Goal: Transaction & Acquisition: Purchase product/service

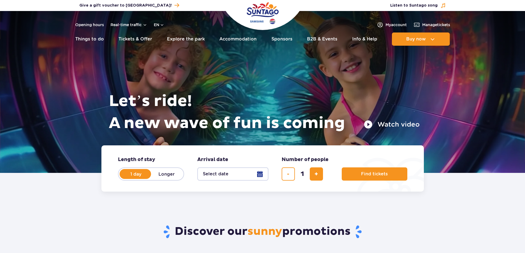
click at [308, 172] on input "1" at bounding box center [302, 174] width 13 height 13
click at [311, 173] on button "add ticket" at bounding box center [316, 174] width 13 height 13
type input "4"
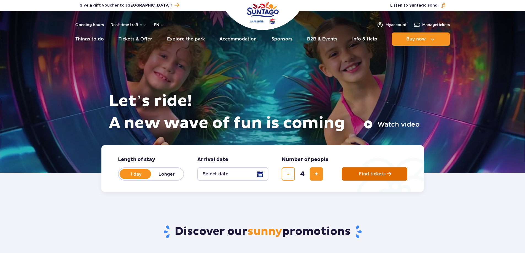
click at [361, 175] on span "Find tickets" at bounding box center [372, 174] width 27 height 5
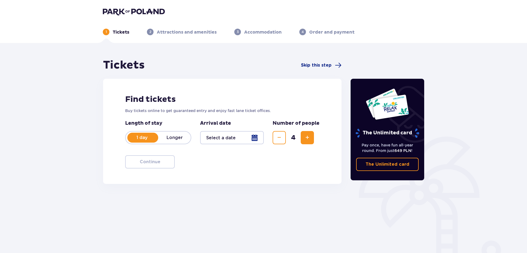
click at [237, 140] on div at bounding box center [232, 137] width 64 height 13
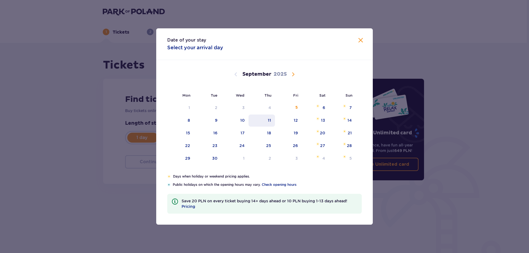
click at [272, 123] on div "11" at bounding box center [262, 121] width 27 height 12
click at [267, 121] on div "11" at bounding box center [262, 121] width 27 height 12
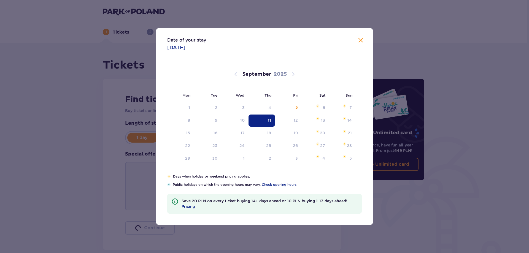
type input "11.09.25"
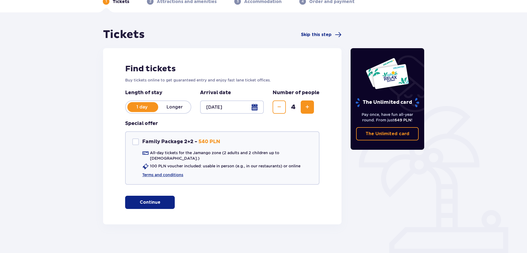
click at [159, 196] on button "Continue" at bounding box center [150, 202] width 50 height 13
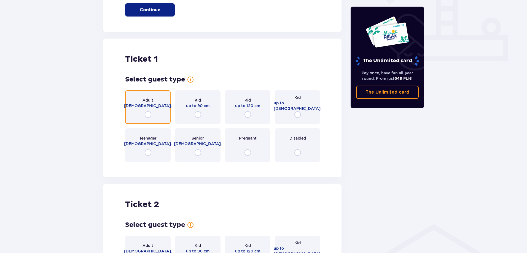
click at [149, 112] on input "radio" at bounding box center [148, 114] width 7 height 7
radio input "true"
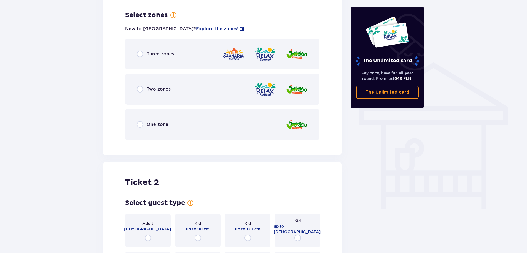
click at [176, 56] on div "Three zones" at bounding box center [222, 54] width 194 height 31
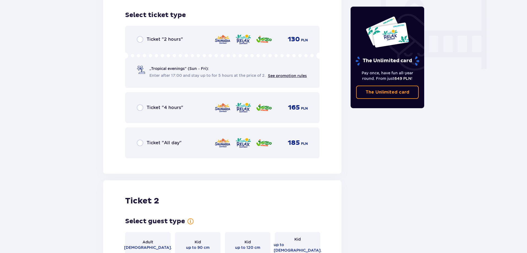
click at [165, 137] on div "Ticket "All day" 185 PLN" at bounding box center [222, 143] width 171 height 12
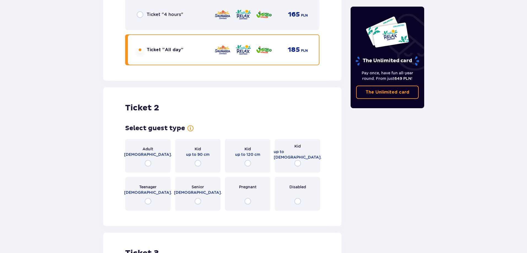
scroll to position [690, 0]
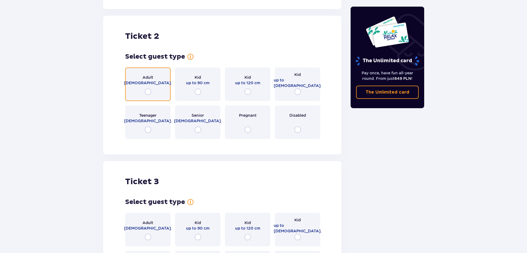
click at [146, 88] on input "radio" at bounding box center [148, 91] width 7 height 7
radio input "true"
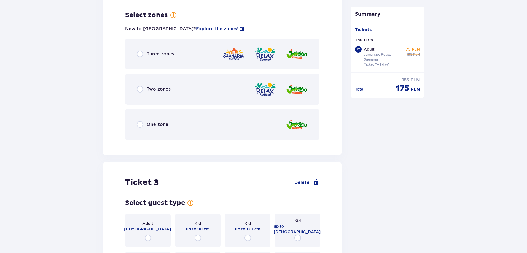
click at [168, 57] on div "Three zones" at bounding box center [222, 54] width 194 height 31
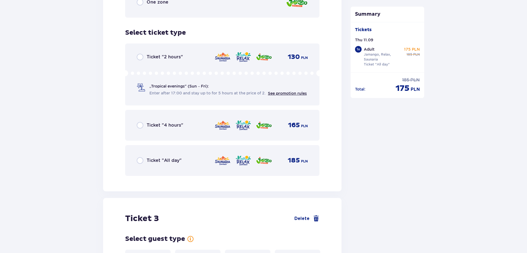
scroll to position [970, 0]
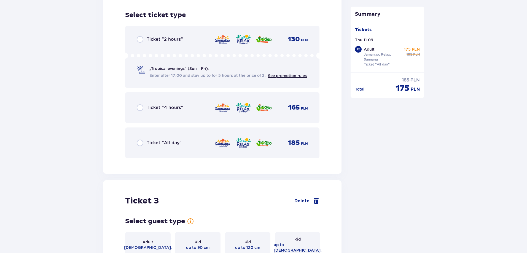
click at [175, 130] on div "Ticket "All day" 185 PLN" at bounding box center [222, 143] width 194 height 31
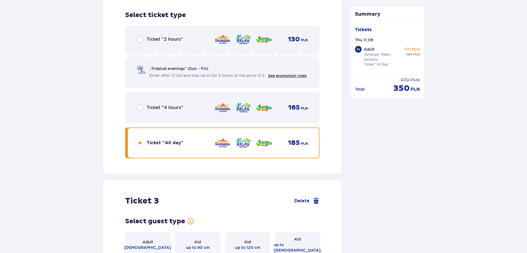
scroll to position [1139, 0]
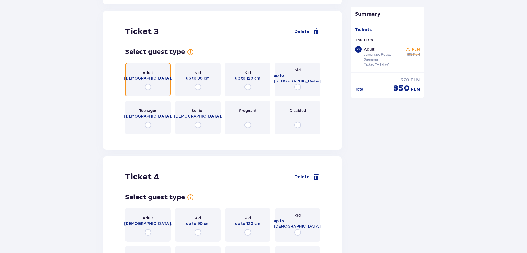
click at [148, 84] on input "radio" at bounding box center [148, 87] width 7 height 7
radio input "true"
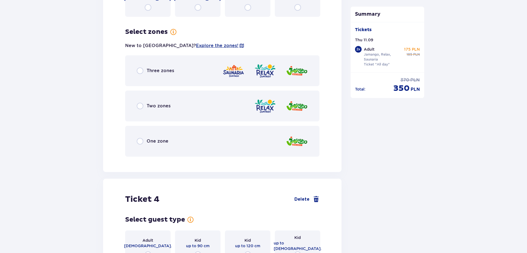
scroll to position [1274, 0]
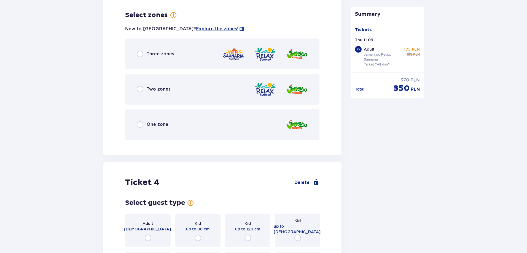
click at [160, 57] on div "Three zones" at bounding box center [222, 54] width 194 height 31
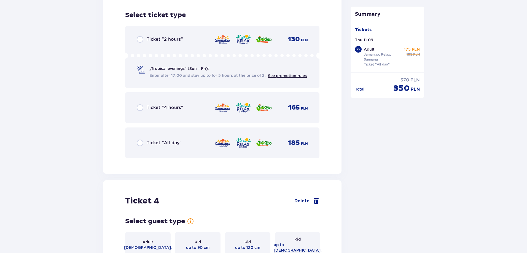
click at [168, 140] on p "Ticket "All day"" at bounding box center [164, 143] width 35 height 6
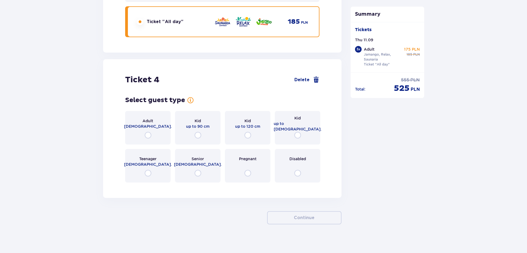
click at [151, 162] on p "16 - 18 y.o." at bounding box center [148, 165] width 48 height 6
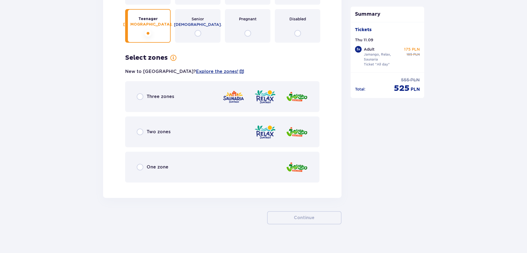
click at [169, 100] on div "Three zones" at bounding box center [222, 96] width 194 height 31
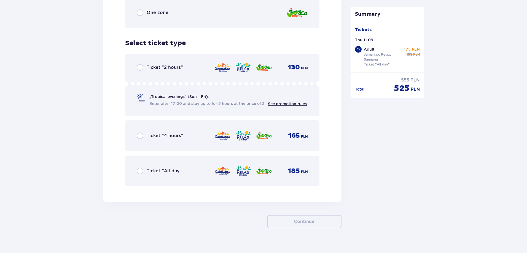
scroll to position [1834, 0]
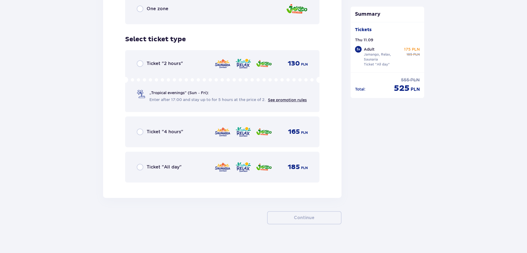
click at [179, 174] on div "Ticket "All day" 185 PLN" at bounding box center [222, 167] width 194 height 31
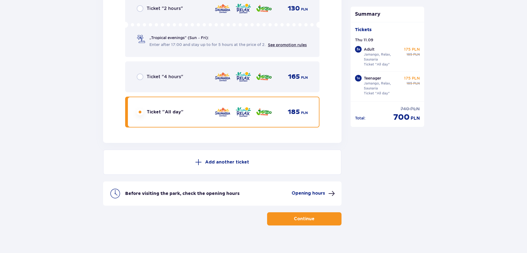
scroll to position [1890, 0]
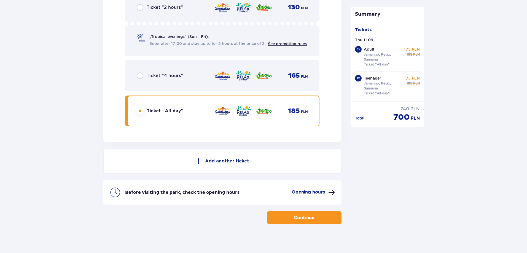
click at [294, 216] on p "Continue" at bounding box center [304, 218] width 21 height 6
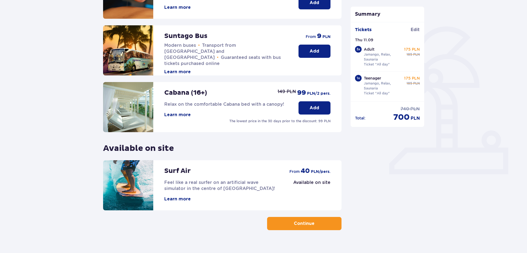
scroll to position [120, 0]
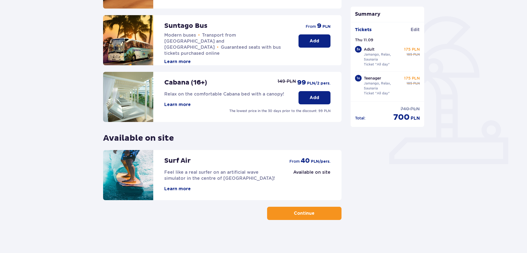
click at [294, 211] on p "Continue" at bounding box center [304, 214] width 21 height 6
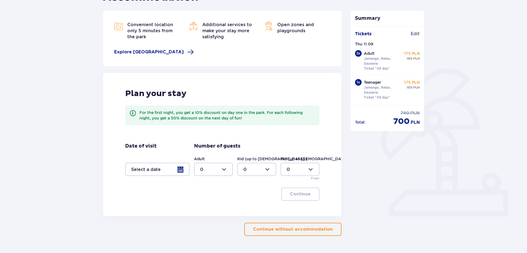
scroll to position [83, 0]
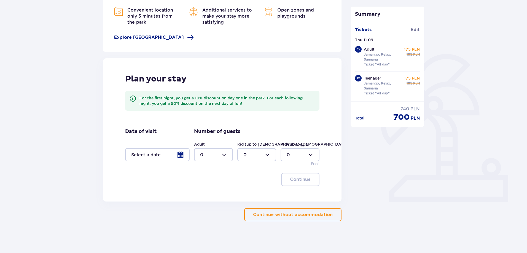
click at [280, 211] on button "Continue without accommodation" at bounding box center [292, 214] width 97 height 13
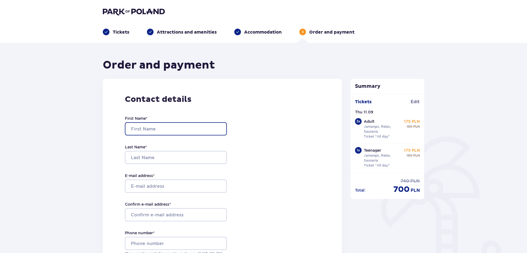
click at [169, 134] on input "First Name *" at bounding box center [176, 128] width 102 height 13
type input "Karolina"
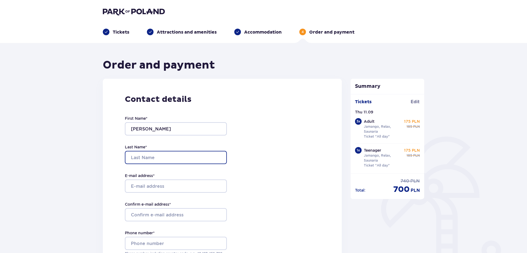
type input "Šilkienė"
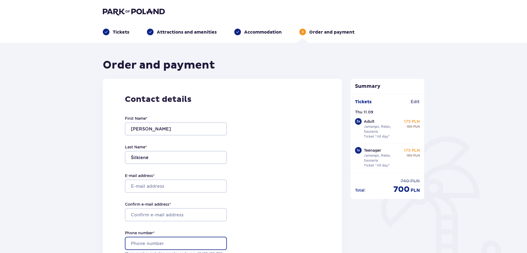
type input "065571441"
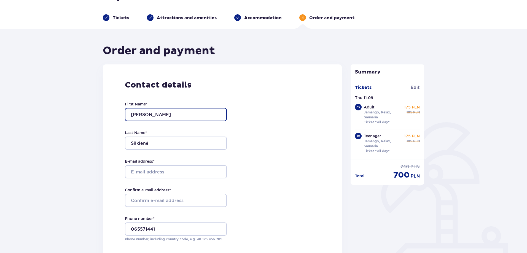
scroll to position [28, 0]
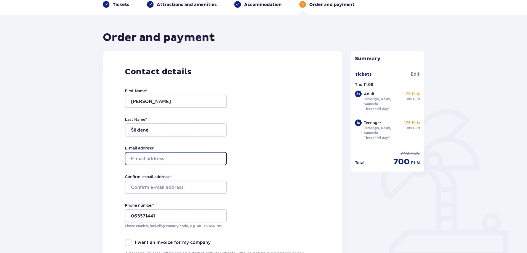
click at [167, 156] on input "E-mail address *" at bounding box center [176, 158] width 102 height 13
type input "[EMAIL_ADDRESS][DOMAIN_NAME]"
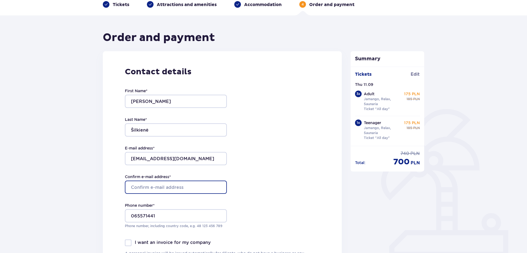
type input "[EMAIL_ADDRESS][DOMAIN_NAME]"
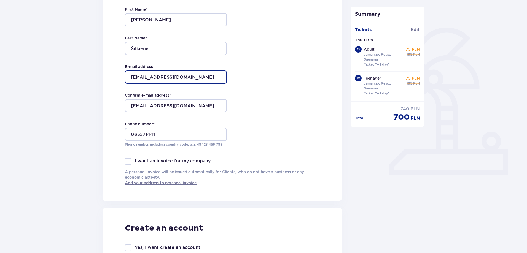
scroll to position [110, 0]
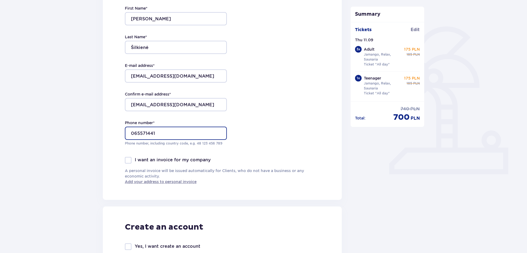
click at [133, 135] on input "065571441" at bounding box center [176, 133] width 102 height 13
type input "+37065571441"
click at [240, 140] on div "Contact details First Name * Karolina Last Name * Šilkienė E-mail address * and…" at bounding box center [222, 85] width 239 height 232
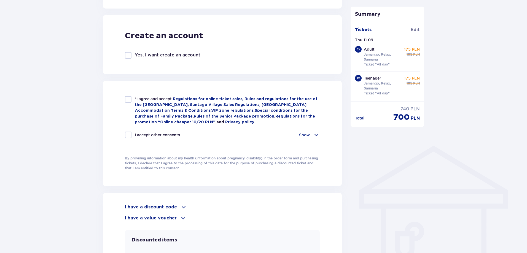
scroll to position [303, 0]
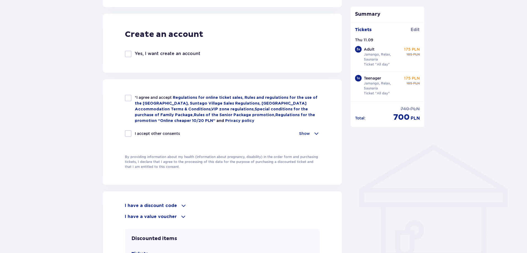
click at [129, 98] on div at bounding box center [128, 98] width 7 height 7
checkbox input "true"
click at [124, 131] on div "*I agree and accept Regulations for online ticket sales, Rules and regulations …" at bounding box center [222, 132] width 239 height 106
click at [126, 132] on div at bounding box center [128, 133] width 7 height 7
checkbox input "true"
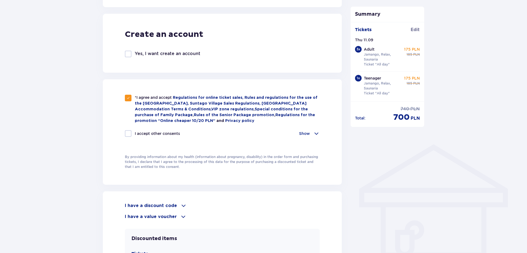
checkbox input "true"
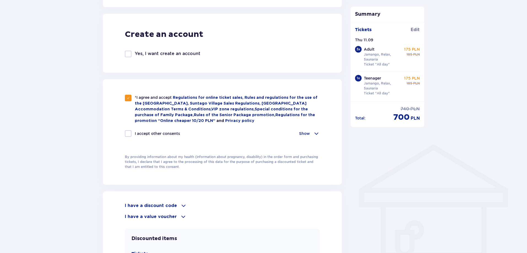
checkbox input "true"
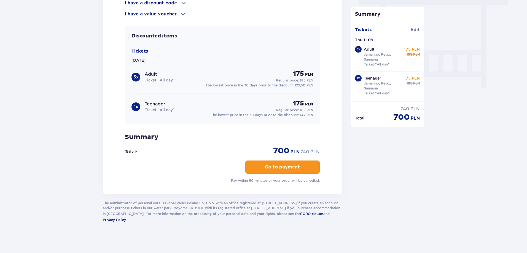
scroll to position [506, 0]
click at [292, 168] on p "Go to payment" at bounding box center [282, 167] width 35 height 6
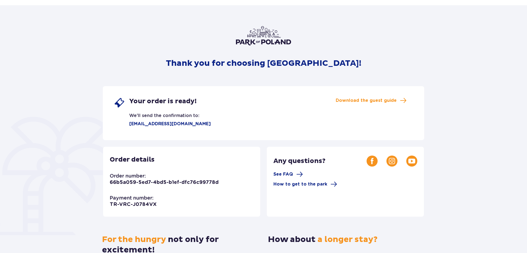
scroll to position [28, 0]
